Goal: Information Seeking & Learning: Learn about a topic

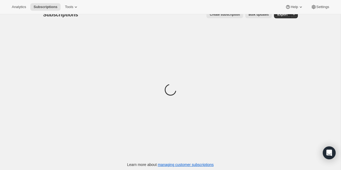
scroll to position [10, 0]
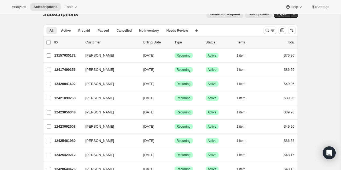
click at [45, 43] on div "list header ID Customer Billing Date Type Status Items Total" at bounding box center [170, 42] width 255 height 12
click at [49, 42] on input "0 selected" at bounding box center [48, 42] width 4 height 4
checkbox input "true"
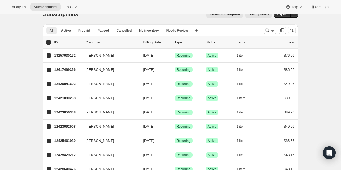
checkbox input "true"
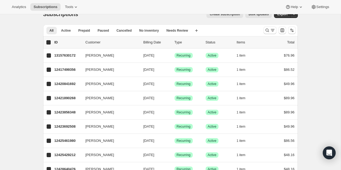
checkbox input "true"
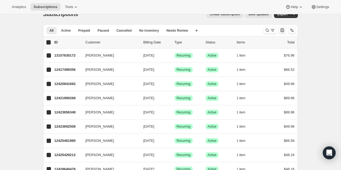
checkbox input "true"
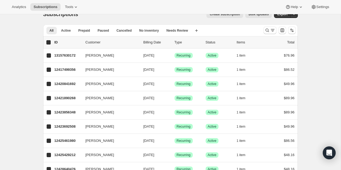
checkbox input "true"
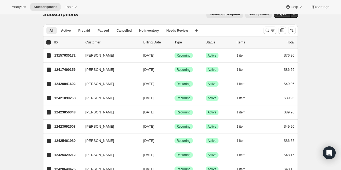
checkbox input "true"
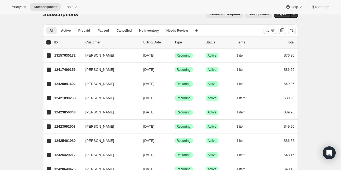
checkbox input "true"
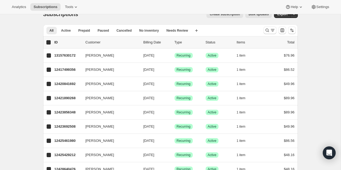
checkbox input "true"
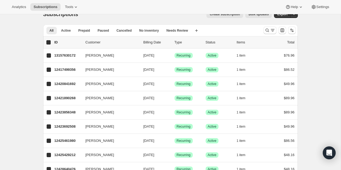
checkbox input "true"
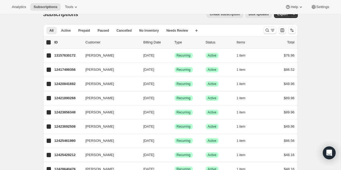
checkbox input "true"
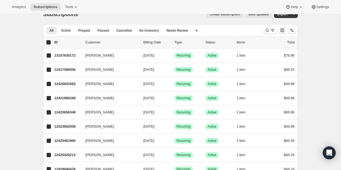
checkbox input "true"
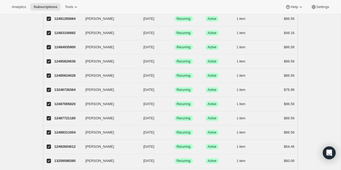
scroll to position [630, 0]
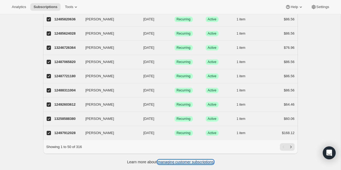
click at [205, 163] on link "managing customer subscriptions" at bounding box center [186, 162] width 56 height 4
click at [77, 5] on icon at bounding box center [75, 6] width 5 height 5
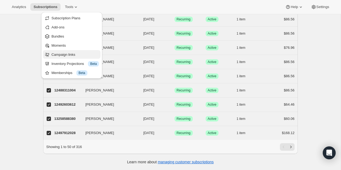
click at [73, 57] on span "Campaign links" at bounding box center [75, 54] width 47 height 5
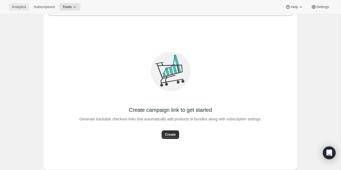
scroll to position [31, 0]
click at [19, 5] on span "Analytics" at bounding box center [19, 7] width 14 height 4
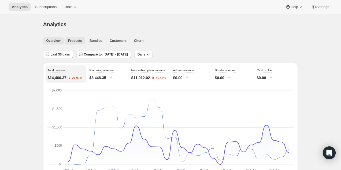
click at [73, 38] on button "Products" at bounding box center [75, 41] width 20 height 8
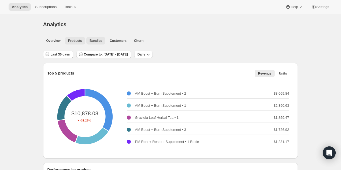
click at [98, 42] on span "Bundles" at bounding box center [96, 41] width 13 height 4
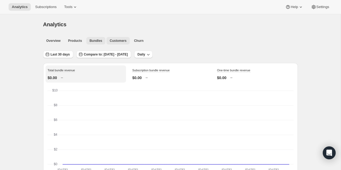
click at [126, 39] on span "Customers" at bounding box center [118, 41] width 17 height 4
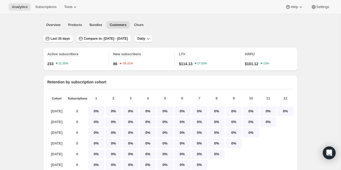
scroll to position [16, 0]
click at [58, 37] on span "Last 30 days" at bounding box center [60, 38] width 19 height 4
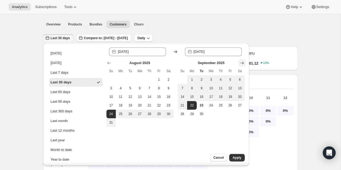
click at [243, 65] on icon "Show next month, October 2025" at bounding box center [242, 62] width 5 height 5
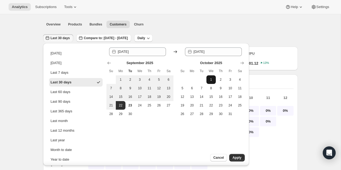
click at [209, 80] on span "1" at bounding box center [211, 80] width 5 height 4
type input "2025-10-01"
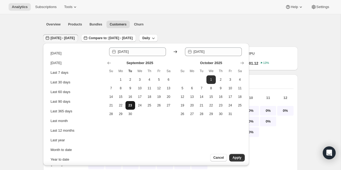
click at [128, 104] on span "23" at bounding box center [130, 105] width 5 height 4
type input "2025-09-23"
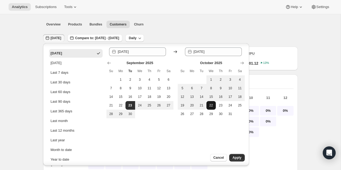
scroll to position [12, 0]
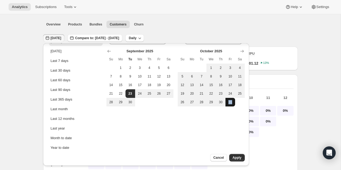
click at [230, 102] on span "31" at bounding box center [230, 102] width 5 height 4
type input "2025-10-31"
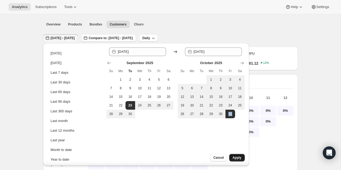
click at [231, 158] on button "Apply" at bounding box center [236, 158] width 15 height 8
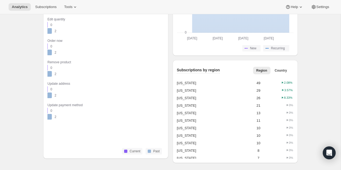
scroll to position [496, 0]
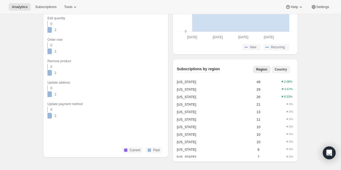
click at [281, 72] on button "Country" at bounding box center [281, 70] width 19 height 8
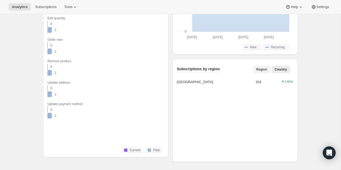
click at [259, 70] on span "Region" at bounding box center [261, 69] width 11 height 4
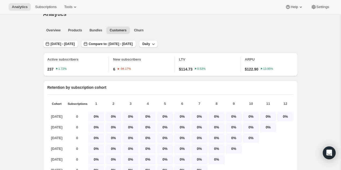
scroll to position [0, 0]
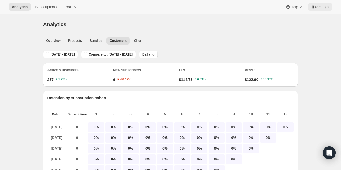
click at [319, 5] on span "Settings" at bounding box center [323, 7] width 13 height 4
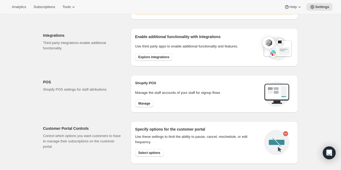
scroll to position [256, 0]
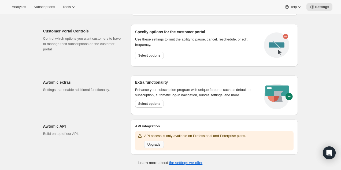
click at [160, 146] on span "Upgrade" at bounding box center [154, 144] width 13 height 4
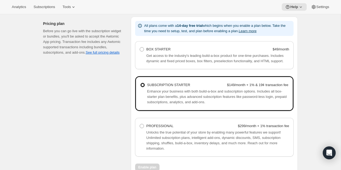
scroll to position [341, 0]
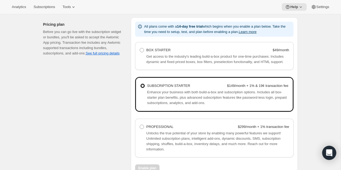
click at [331, 153] on icon "Open Intercom Messenger" at bounding box center [329, 152] width 6 height 7
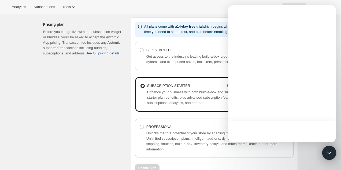
scroll to position [0, 0]
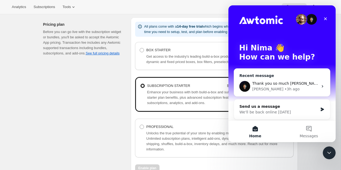
click at [281, 86] on div "Thank you so much Adrian! That makes sense." at bounding box center [285, 84] width 66 height 6
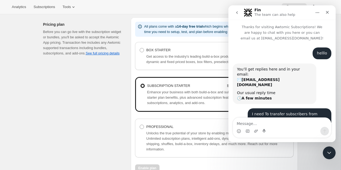
scroll to position [667, 0]
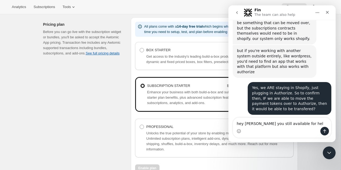
type textarea "hey adrain you still available for help"
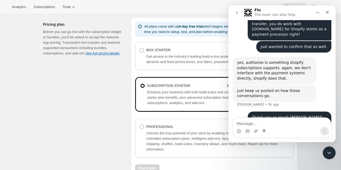
scroll to position [827, 0]
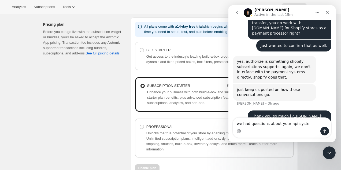
type textarea "we had questions about your api system"
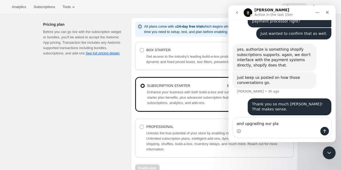
type textarea "and upgrading our plan"
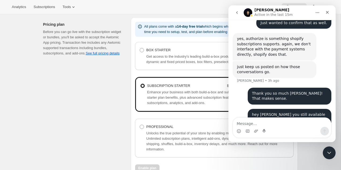
scroll to position [851, 0]
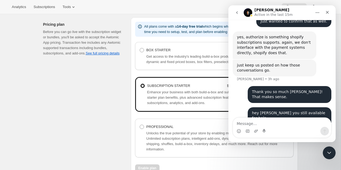
click at [234, 13] on button "go back" at bounding box center [237, 13] width 10 height 10
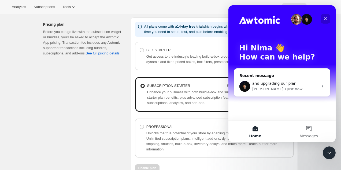
click at [325, 20] on icon "Close" at bounding box center [325, 19] width 4 height 4
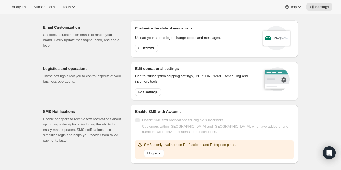
scroll to position [15, 0]
